Goal: Task Accomplishment & Management: Manage account settings

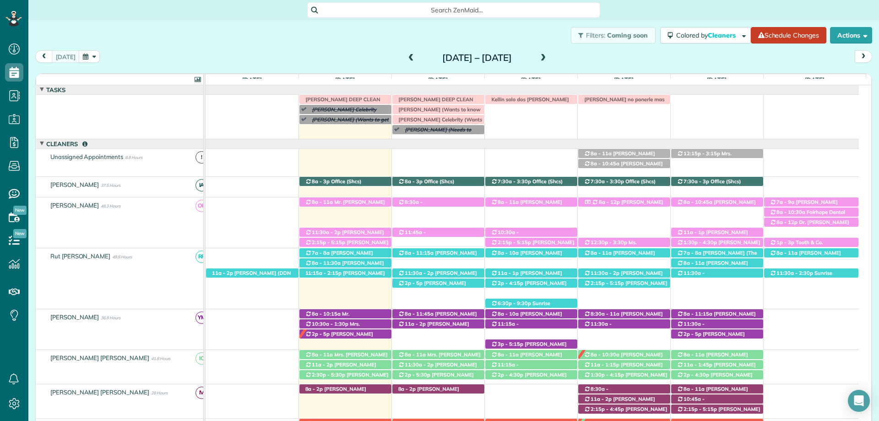
scroll to position [16, 0]
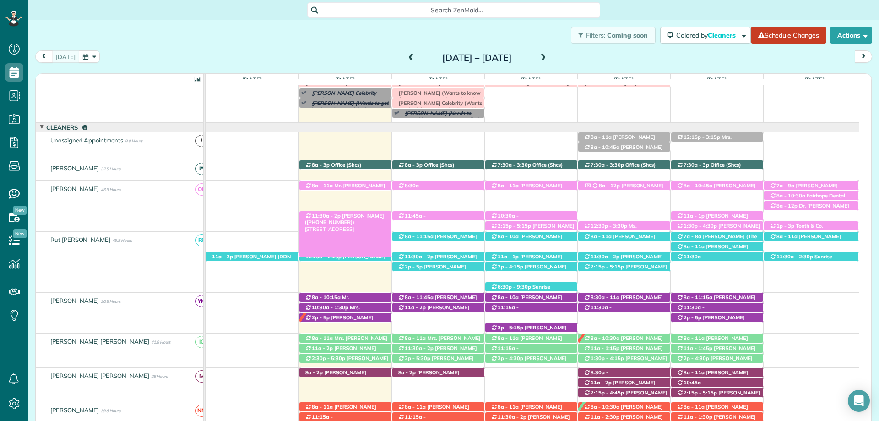
click at [346, 215] on span "[PERSON_NAME] ([PHONE_NUMBER])" at bounding box center [344, 218] width 79 height 13
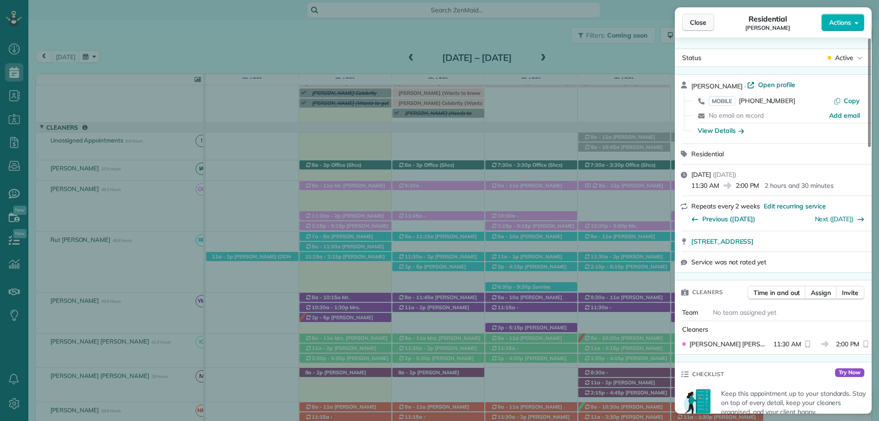
click at [696, 22] on span "Close" at bounding box center [698, 22] width 16 height 9
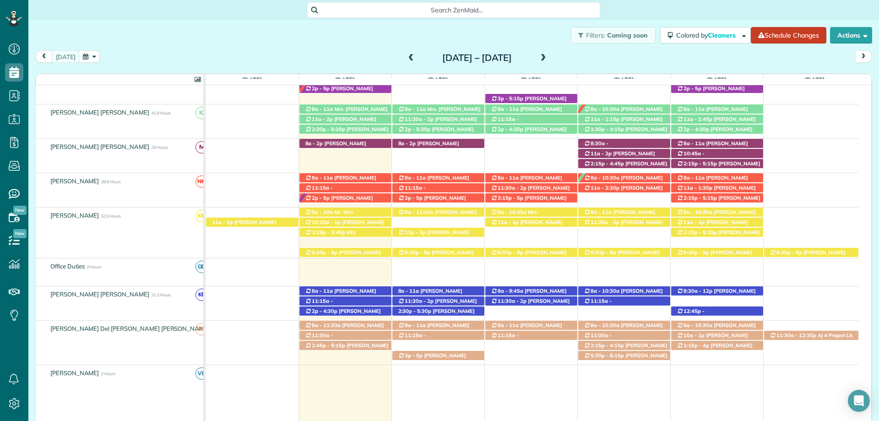
scroll to position [199, 0]
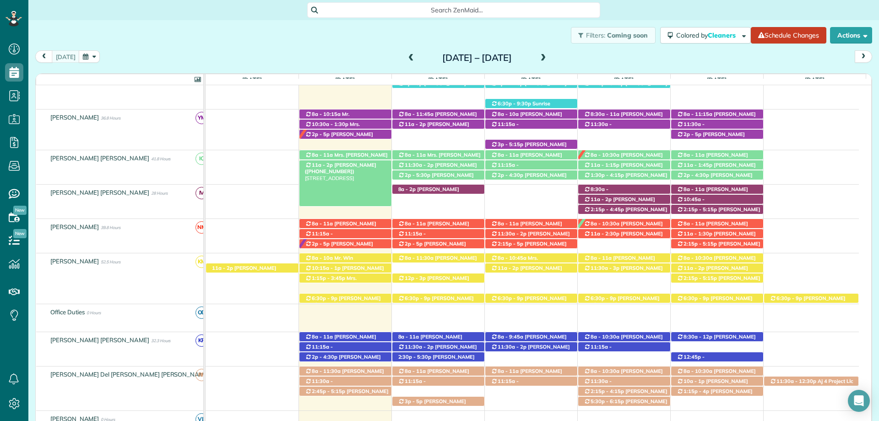
click at [344, 162] on span "[PERSON_NAME] ([PHONE_NUMBER])" at bounding box center [340, 168] width 71 height 13
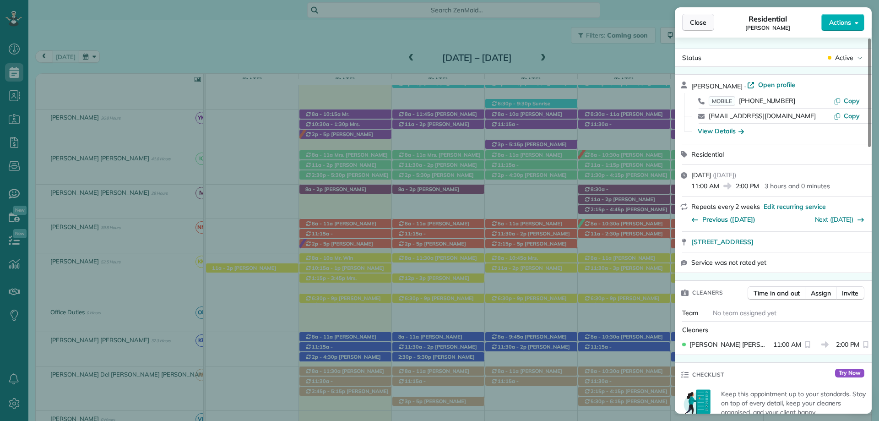
drag, startPoint x: 699, startPoint y: 26, endPoint x: 387, endPoint y: 161, distance: 340.2
click at [698, 26] on span "Close" at bounding box center [698, 22] width 16 height 9
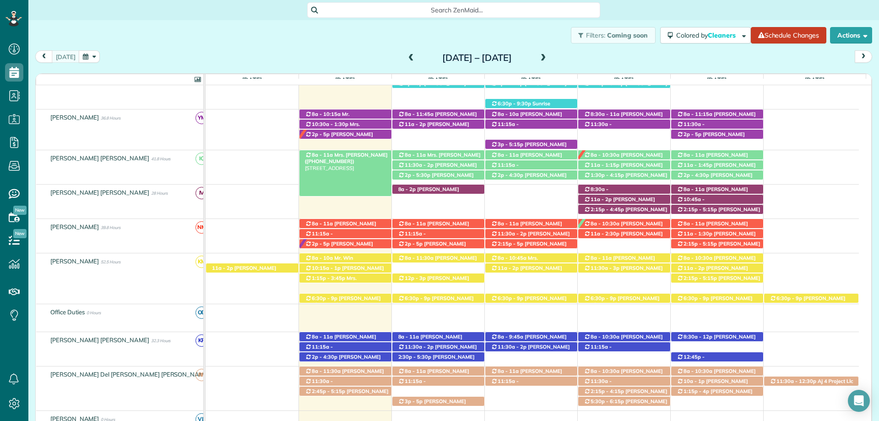
click at [365, 154] on span "Mrs. [PERSON_NAME] ([PHONE_NUMBER])" at bounding box center [346, 157] width 83 height 13
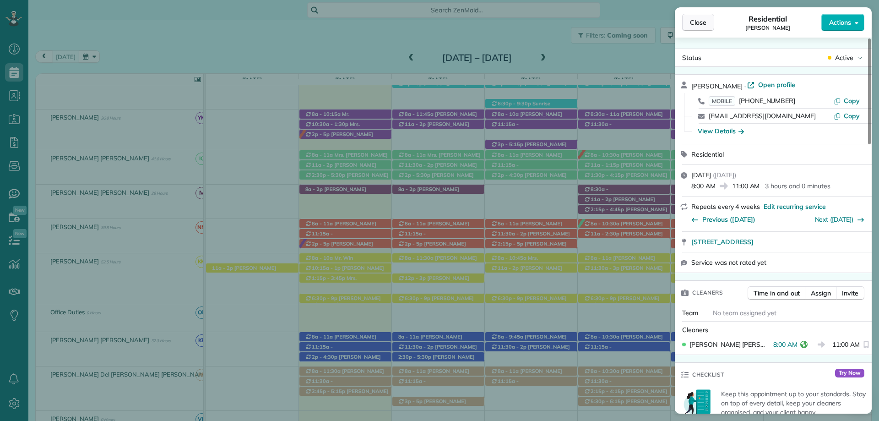
click at [694, 20] on span "Close" at bounding box center [698, 22] width 16 height 9
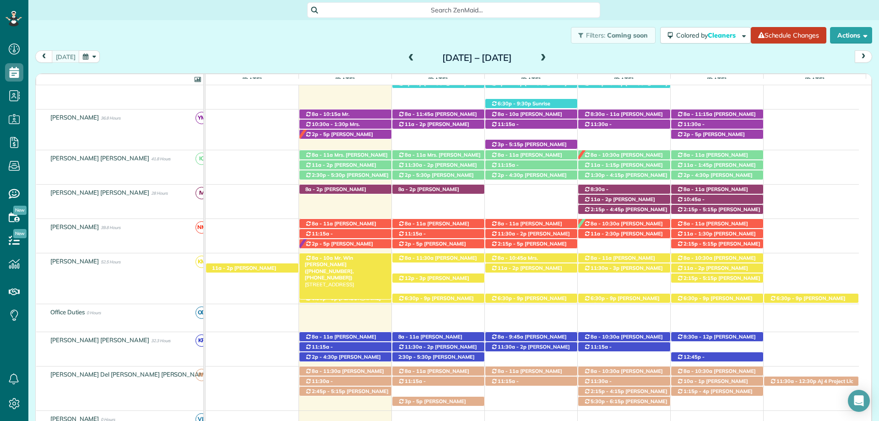
click at [344, 266] on span "Mr. Win [PERSON_NAME] ([PHONE_NUMBER], [PHONE_NUMBER])" at bounding box center [329, 267] width 49 height 26
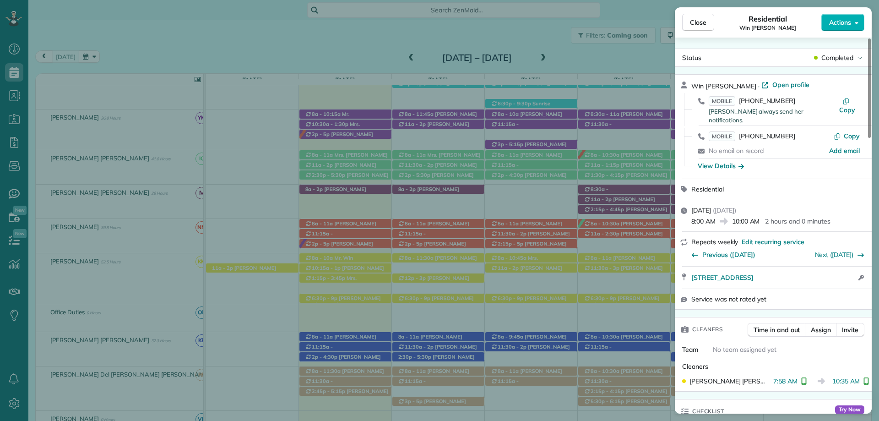
click at [696, 21] on span "Close" at bounding box center [698, 22] width 16 height 9
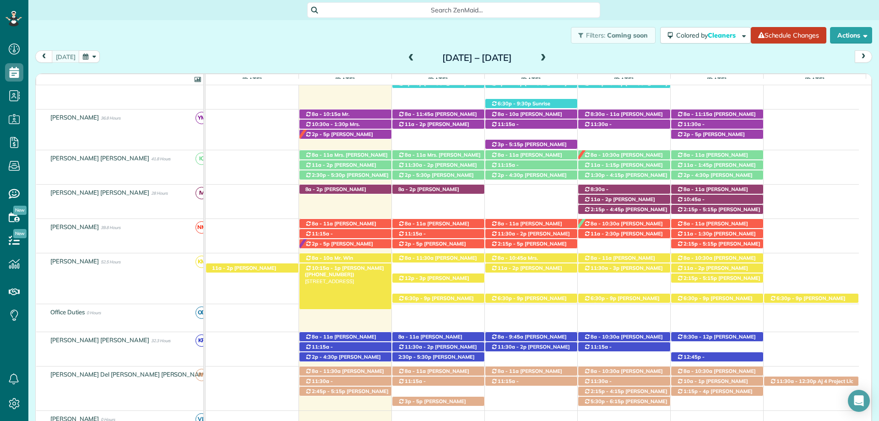
click at [352, 271] on span "[PERSON_NAME] ([PHONE_NUMBER])" at bounding box center [344, 270] width 79 height 13
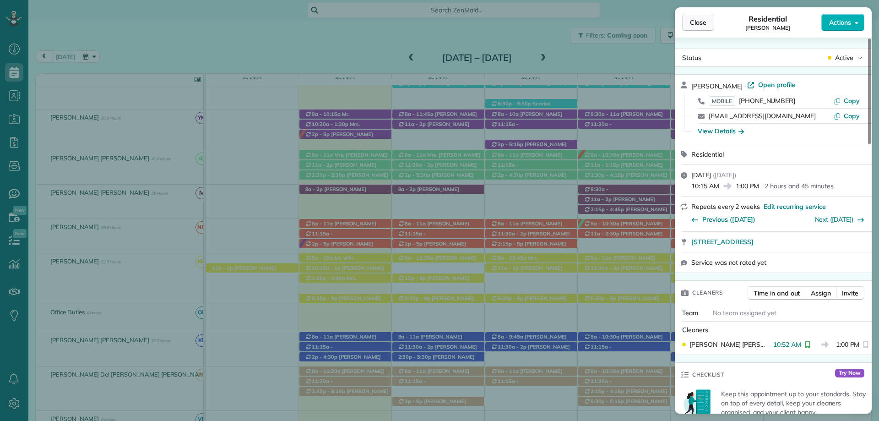
click at [696, 22] on span "Close" at bounding box center [698, 22] width 16 height 9
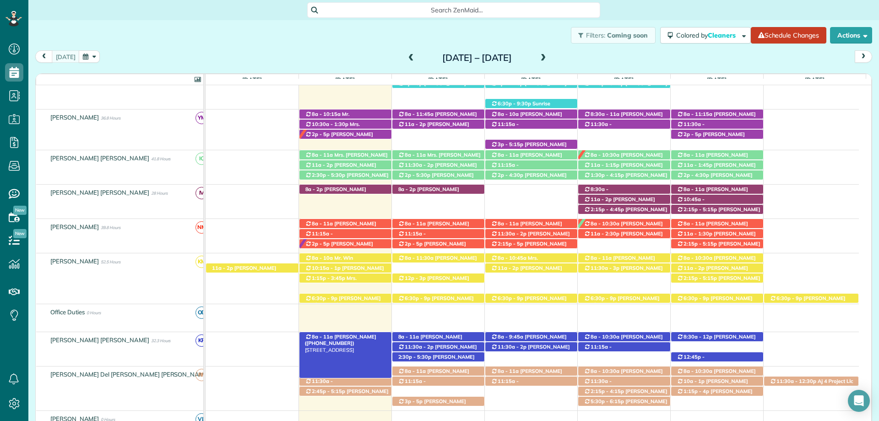
click at [334, 335] on span "[PERSON_NAME] ([PHONE_NUMBER])" at bounding box center [340, 339] width 71 height 13
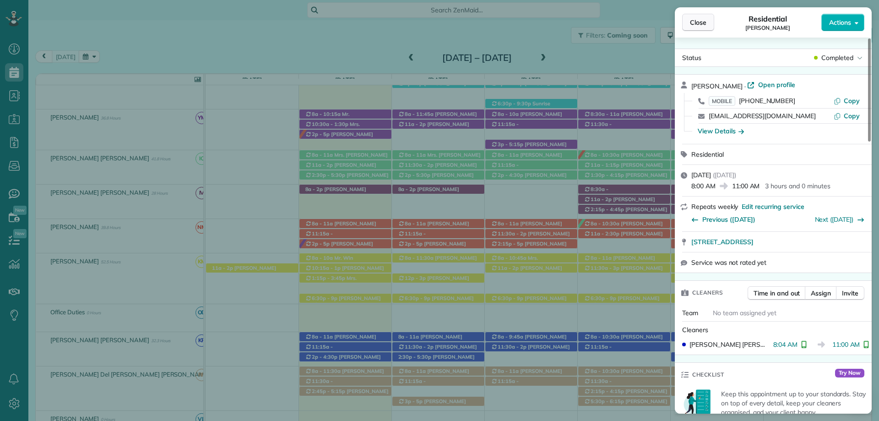
click at [696, 22] on span "Close" at bounding box center [698, 22] width 16 height 9
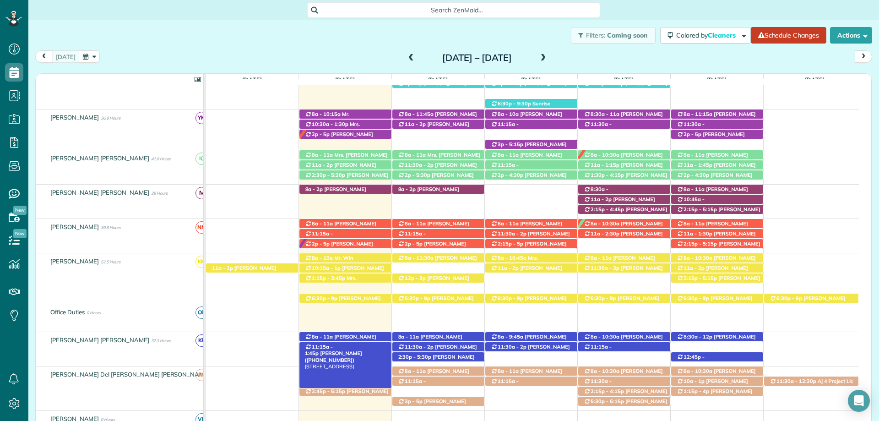
click at [327, 349] on span "11:15a - 1:45p" at bounding box center [319, 349] width 28 height 13
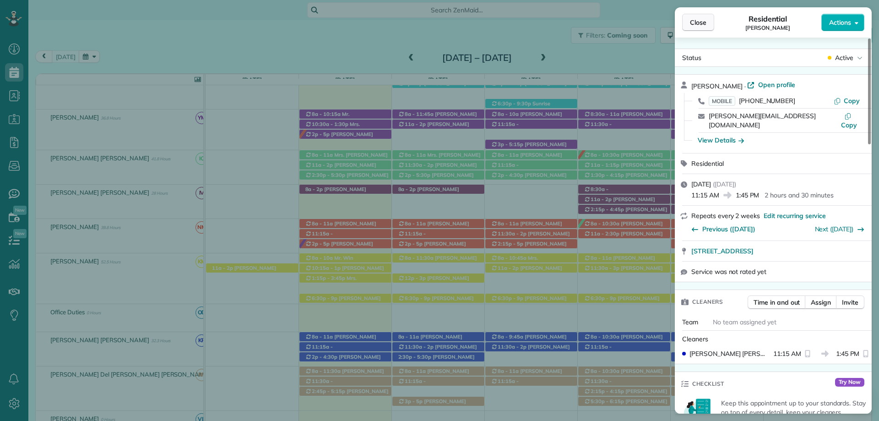
click at [700, 26] on span "Close" at bounding box center [698, 22] width 16 height 9
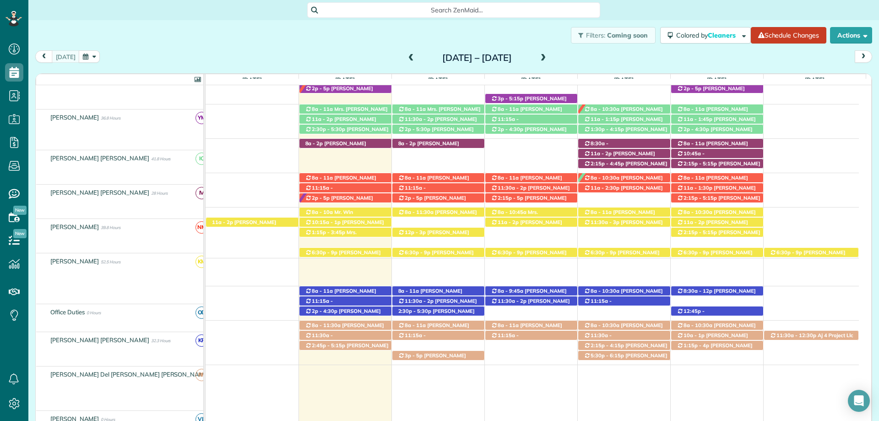
scroll to position [245, 0]
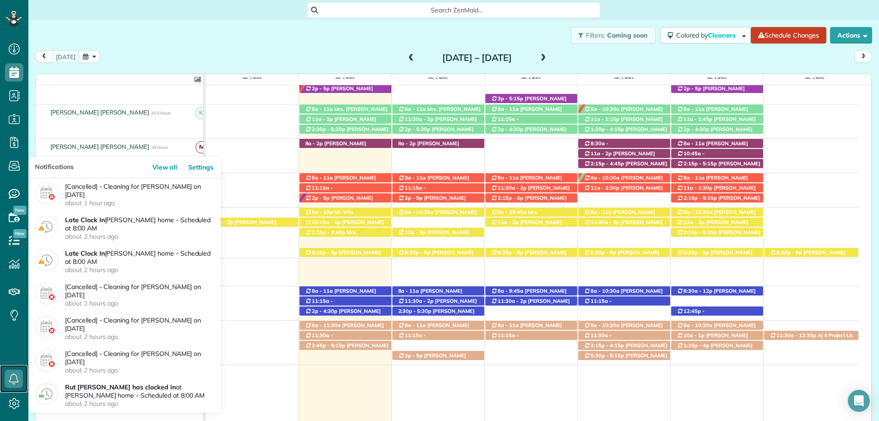
click at [15, 373] on icon at bounding box center [14, 378] width 18 height 18
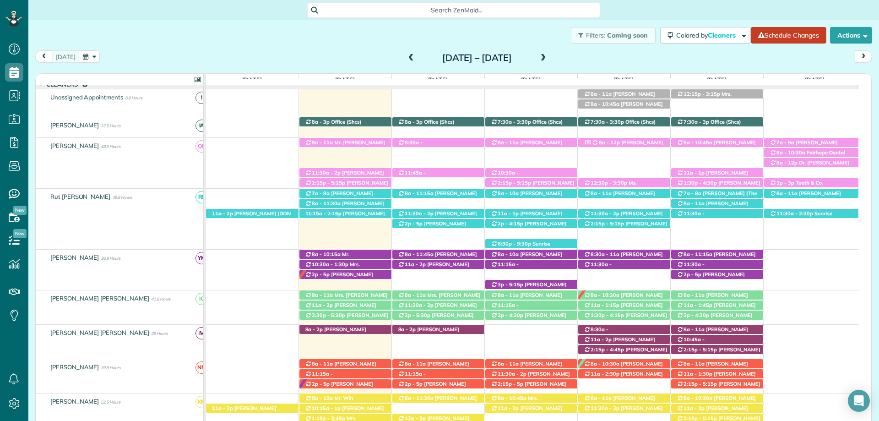
scroll to position [62, 0]
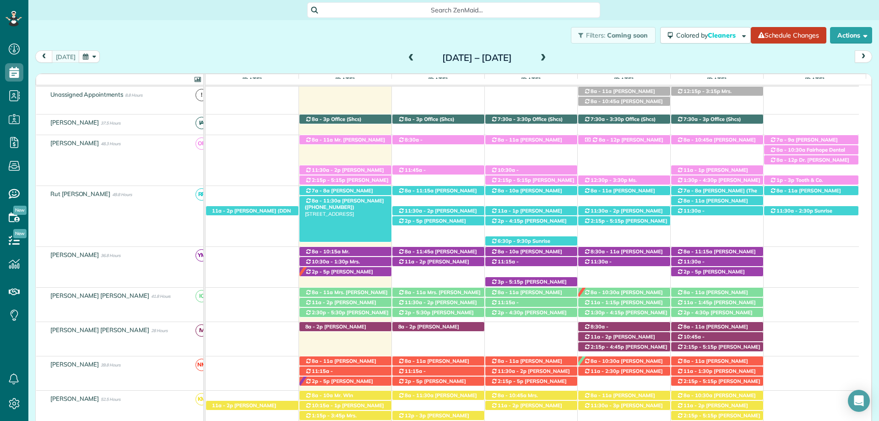
click at [374, 197] on div "8a - 11:30a Leah Manix (+16193390034) 117 Willow Lake Drive - Fairhope, AL, 365…" at bounding box center [345, 201] width 92 height 10
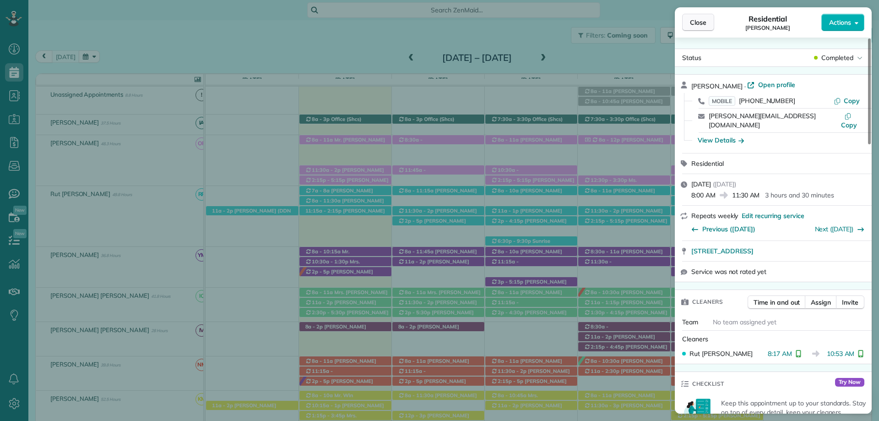
click at [701, 21] on span "Close" at bounding box center [698, 22] width 16 height 9
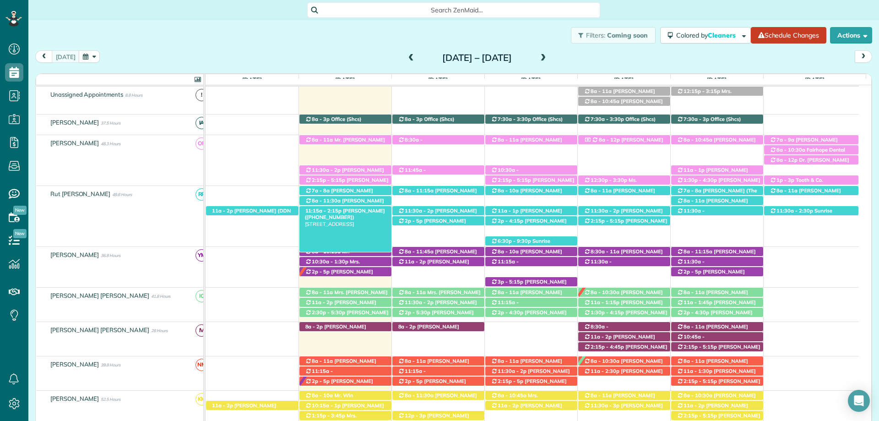
click at [341, 213] on span "[PERSON_NAME] ([PHONE_NUMBER])" at bounding box center [345, 213] width 80 height 13
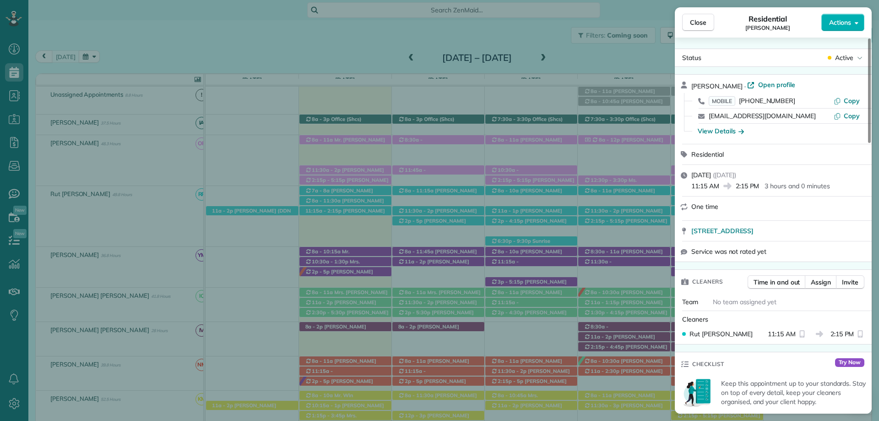
click at [706, 22] on button "Close" at bounding box center [698, 22] width 32 height 17
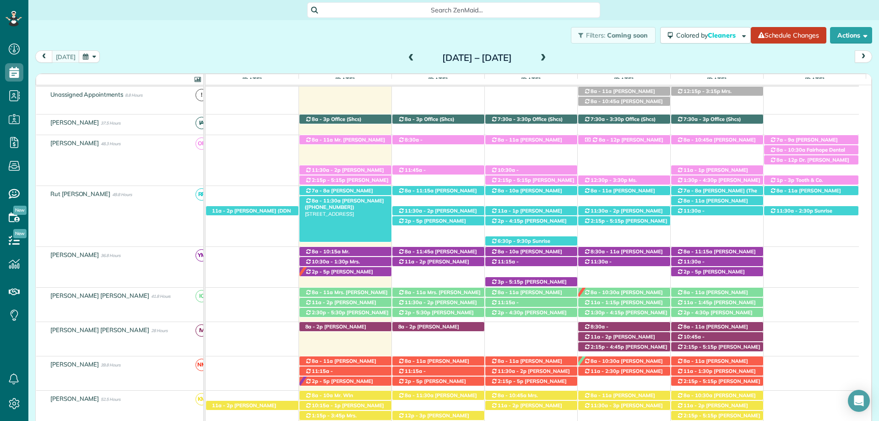
click at [345, 199] on span "[PERSON_NAME] ([PHONE_NUMBER])" at bounding box center [344, 203] width 79 height 13
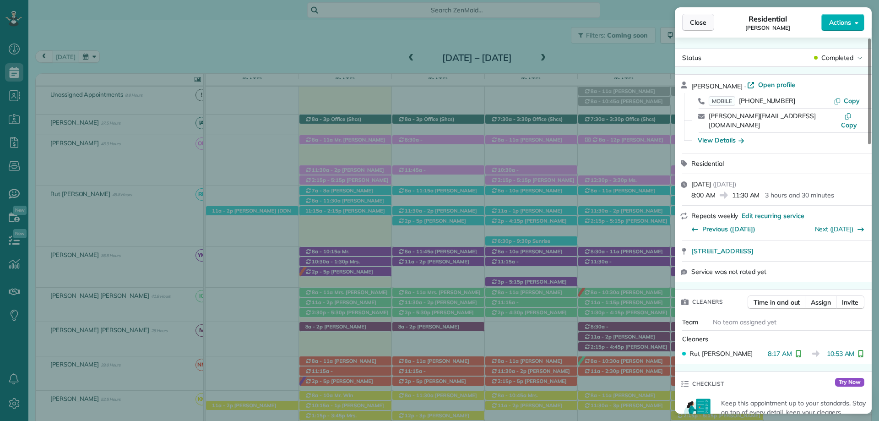
click at [696, 24] on span "Close" at bounding box center [698, 22] width 16 height 9
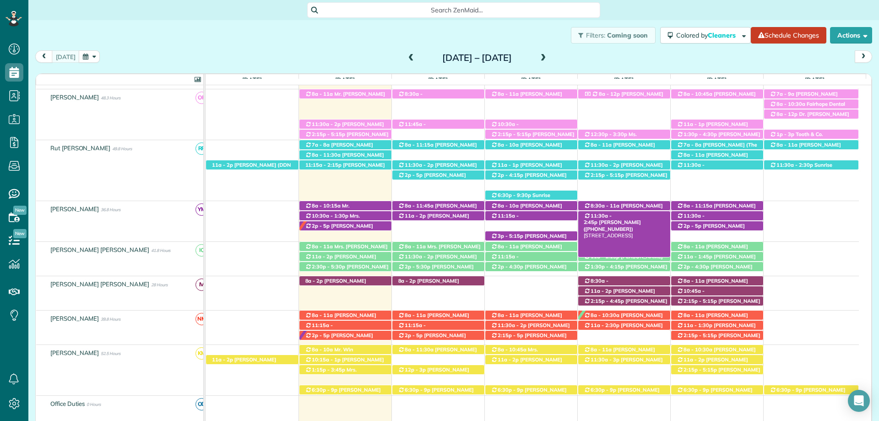
scroll to position [62, 0]
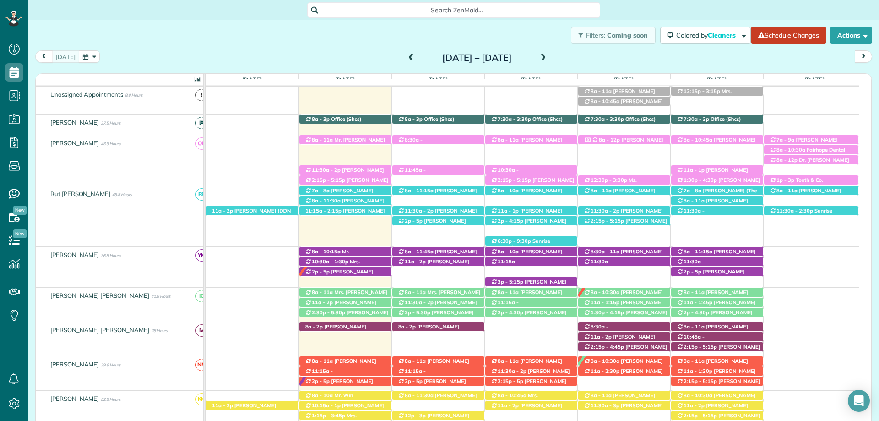
click at [548, 56] on span at bounding box center [543, 58] width 10 height 8
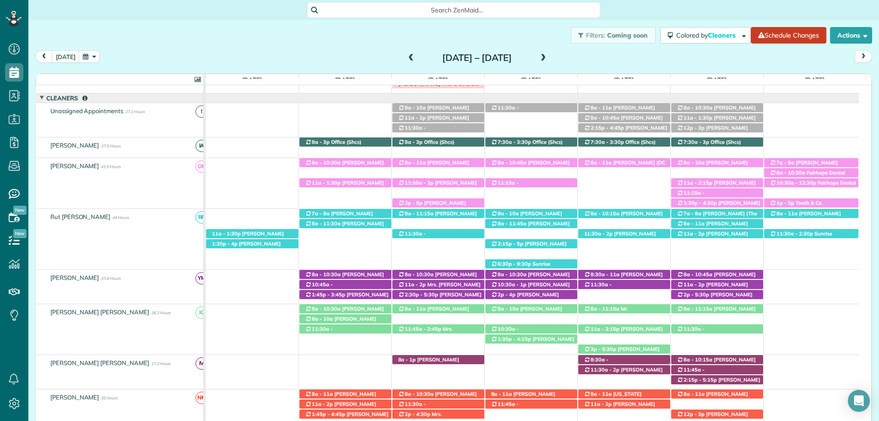
scroll to position [69, 0]
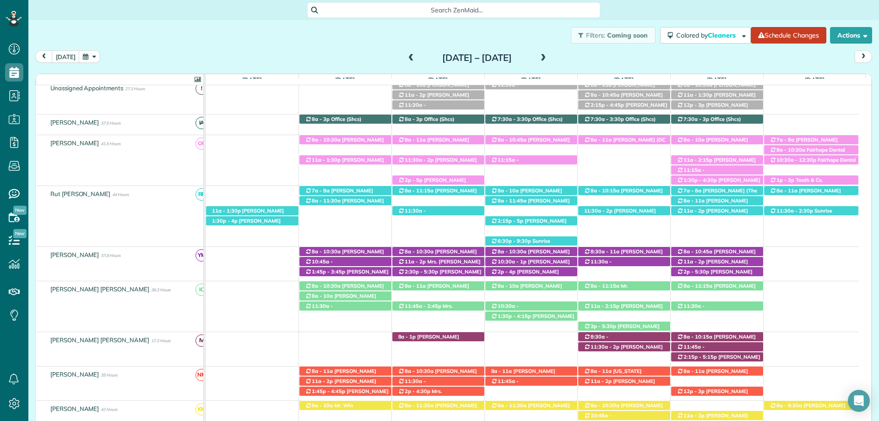
click at [259, 18] on div "Search ZenMaid…" at bounding box center [453, 10] width 850 height 20
click at [406, 60] on span at bounding box center [411, 58] width 10 height 8
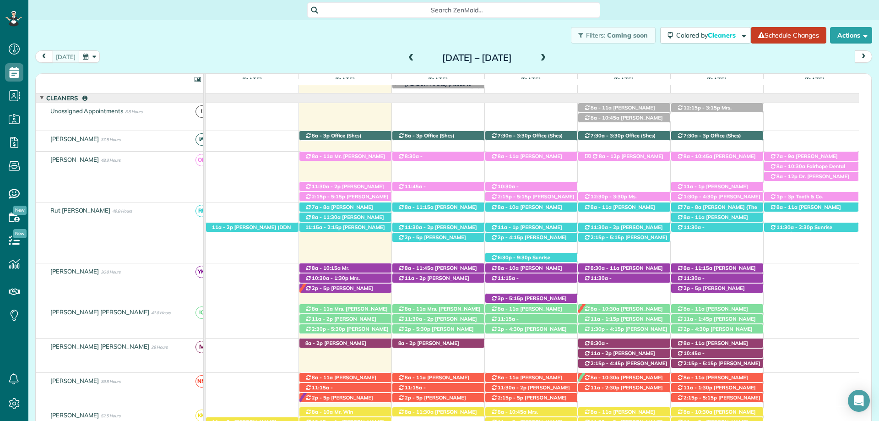
scroll to position [62, 0]
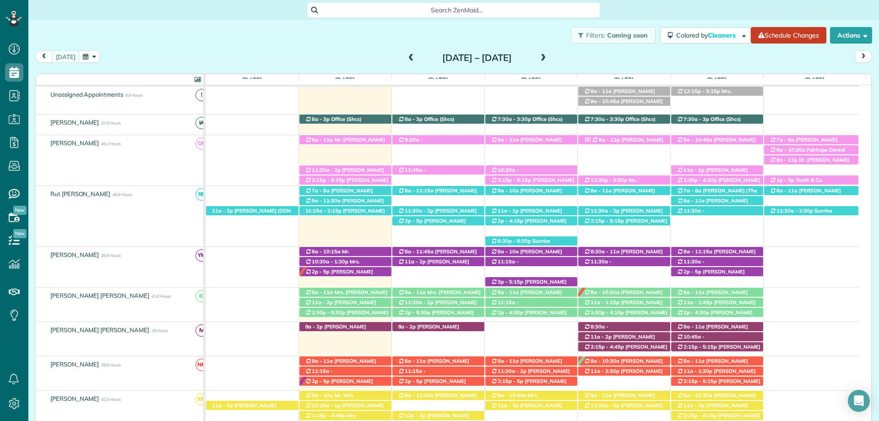
click at [640, 9] on div "Search ZenMaid…" at bounding box center [453, 10] width 850 height 16
click at [548, 56] on span at bounding box center [543, 58] width 10 height 8
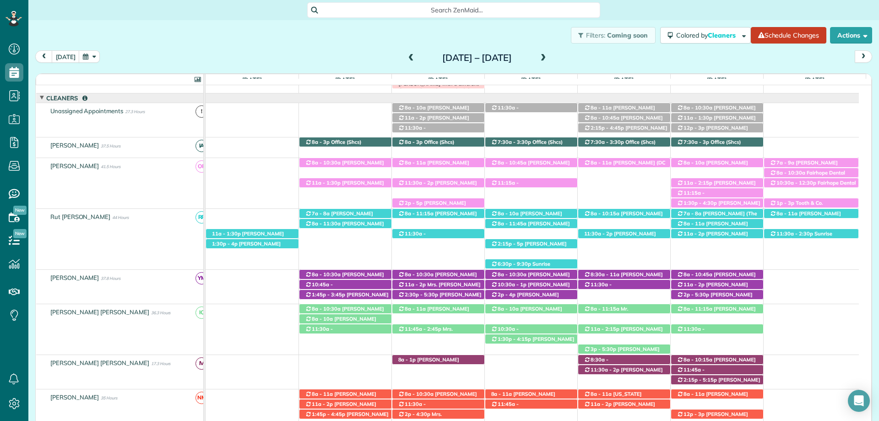
scroll to position [69, 0]
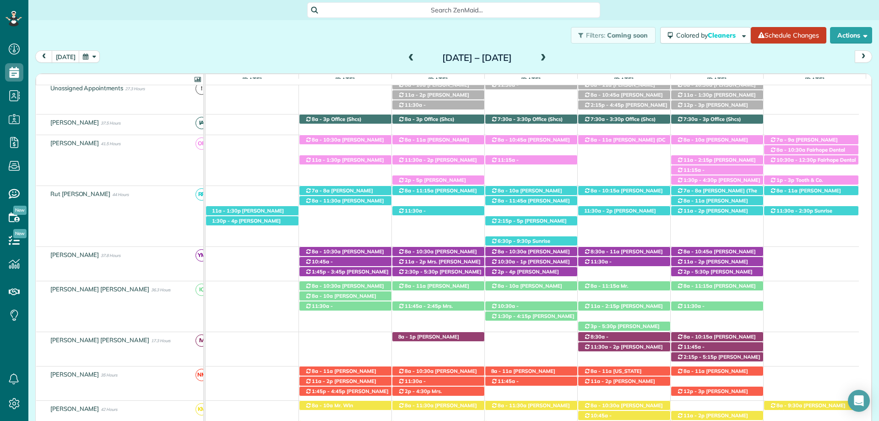
click at [406, 60] on span at bounding box center [411, 58] width 10 height 8
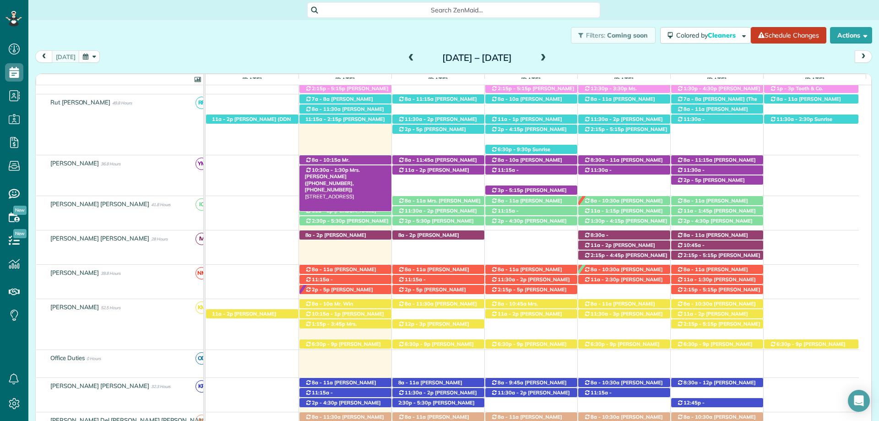
scroll to position [199, 0]
